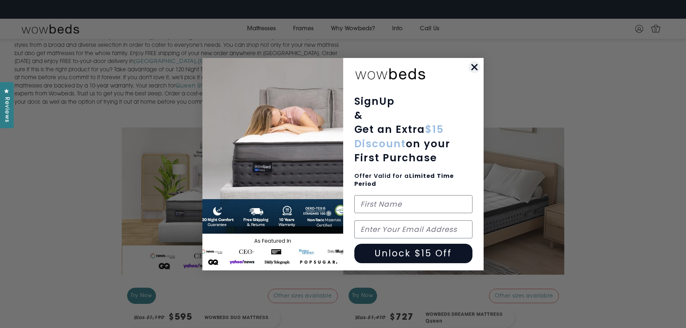
scroll to position [531, 0]
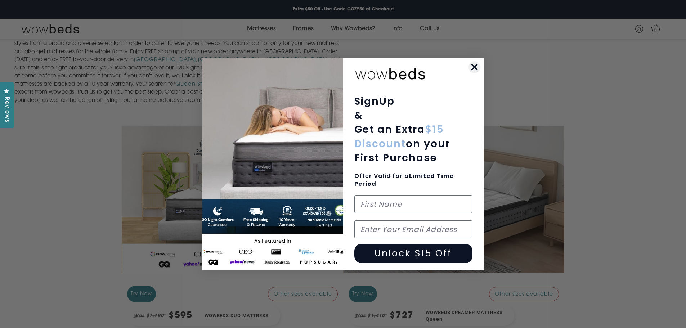
click at [474, 65] on circle "Close dialog" at bounding box center [474, 67] width 12 height 12
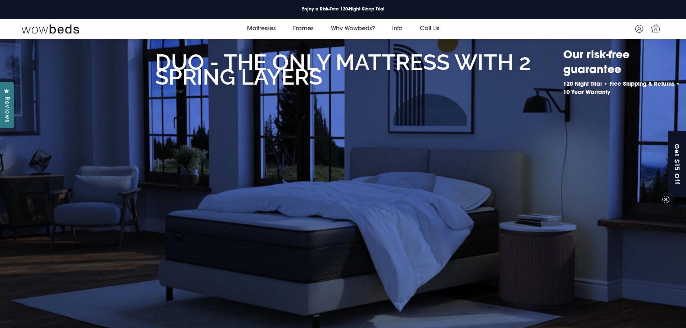
scroll to position [0, 0]
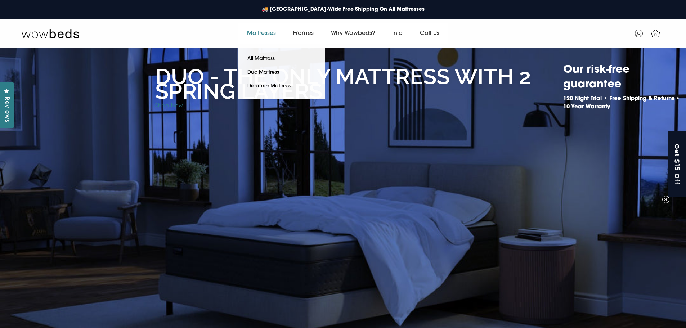
click at [253, 32] on link "Mattresses" at bounding box center [261, 33] width 46 height 20
click at [262, 56] on link "All Mattress" at bounding box center [260, 59] width 45 height 14
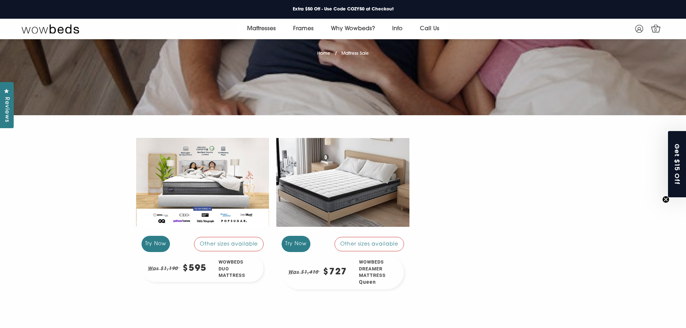
scroll to position [108, 0]
click at [364, 282] on span "Queen" at bounding box center [375, 282] width 33 height 7
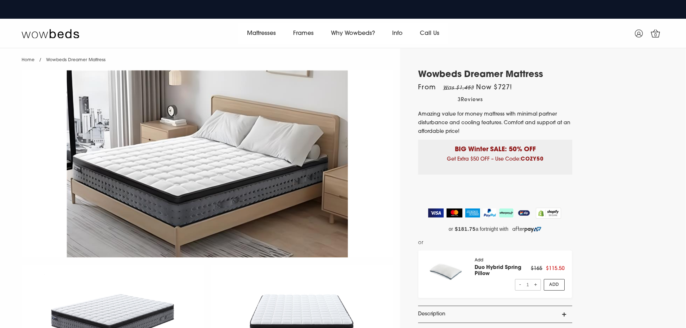
select select "Queen"
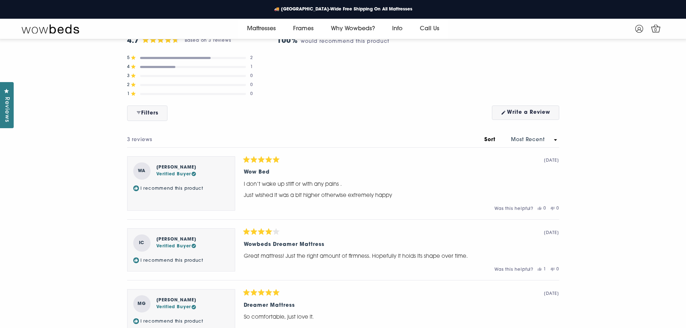
scroll to position [3185, 0]
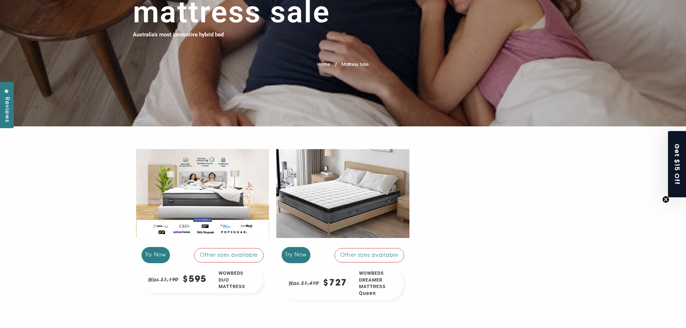
scroll to position [117, 0]
